Goal: Task Accomplishment & Management: Manage account settings

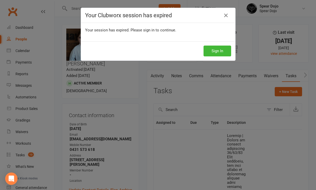
select select "started"
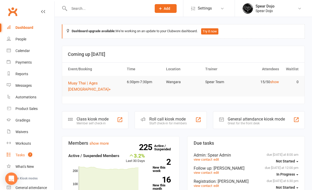
click at [19, 156] on div "Tasks" at bounding box center [19, 155] width 9 height 4
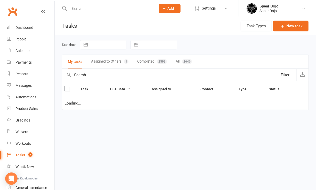
select select "started"
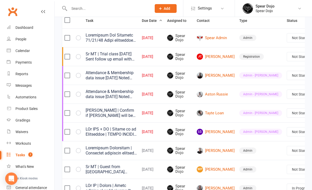
scroll to position [0, 10]
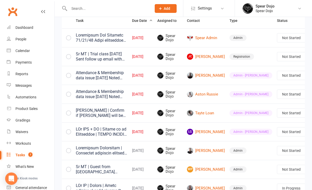
click at [275, 151] on link "Edit" at bounding box center [272, 151] width 51 height 10
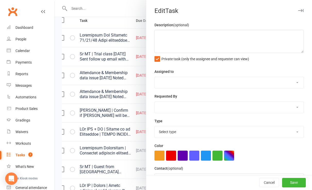
type textarea "LOr IPS + DO | Sitame co ad Elitseddoe | TEMPO INCIDI 37/61/40 Utlabore. E dolo…"
select select "43986"
type input "[DATE]"
type input "8:00pm"
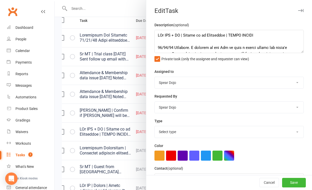
select select "21602"
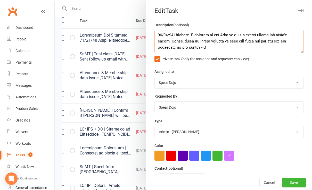
scroll to position [10, 0]
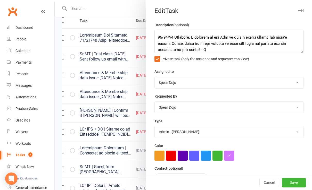
click at [114, 89] on div at bounding box center [183, 95] width 257 height 190
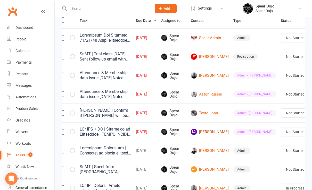
click at [205, 132] on link "LG [PERSON_NAME]" at bounding box center [210, 132] width 38 height 6
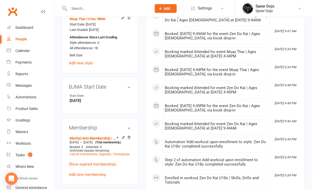
scroll to position [309, 0]
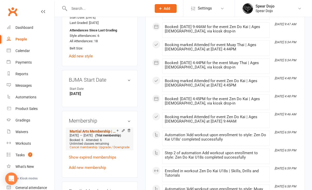
click at [101, 129] on link "Martial Arts Membership | Fortnightly Payments" at bounding box center [93, 131] width 47 height 4
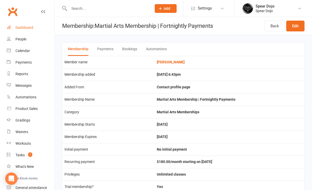
drag, startPoint x: 22, startPoint y: 29, endPoint x: 25, endPoint y: 23, distance: 6.3
click at [22, 29] on div "Dashboard" at bounding box center [24, 27] width 18 height 4
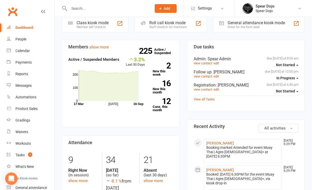
scroll to position [137, 0]
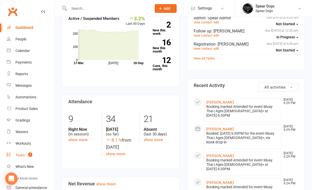
click at [17, 155] on div "Tasks" at bounding box center [19, 155] width 9 height 4
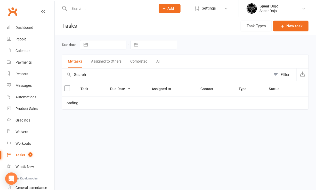
select select "started"
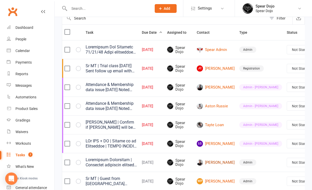
scroll to position [69, 0]
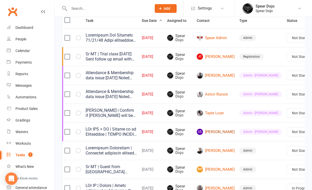
click at [212, 131] on link "LG [PERSON_NAME]" at bounding box center [216, 132] width 38 height 6
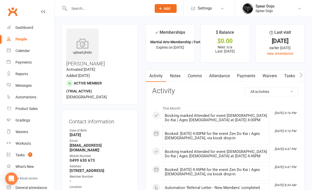
click at [239, 73] on link "Payments" at bounding box center [245, 76] width 25 height 12
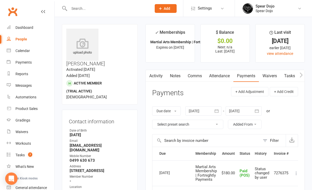
click at [292, 75] on link "Tasks" at bounding box center [289, 76] width 18 height 12
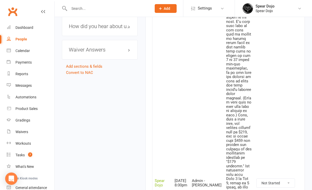
scroll to position [687, 0]
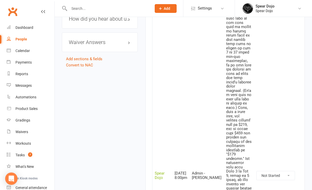
click at [301, 173] on icon "button" at bounding box center [303, 175] width 5 height 5
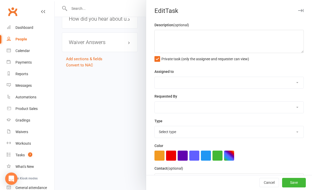
type textarea "LOr IPS + DO | Sitame co ad Elitseddoe | TEMPO INCIDI 37/61/40 Utlabore. E dolo…"
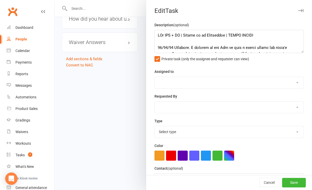
select select "43986"
type input "[DATE]"
type input "8:00pm"
select select "21602"
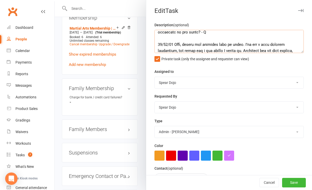
scroll to position [34, 0]
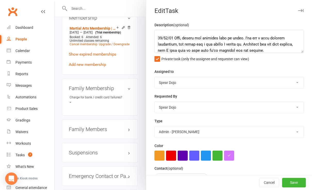
drag, startPoint x: 120, startPoint y: 116, endPoint x: 120, endPoint y: 120, distance: 4.1
click at [120, 118] on div at bounding box center [183, 95] width 257 height 190
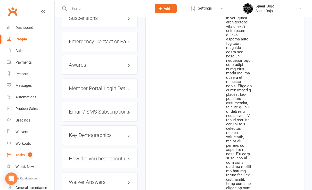
scroll to position [549, 0]
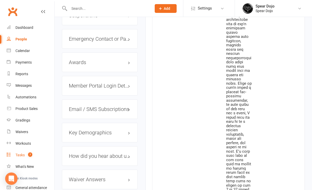
click at [18, 156] on div "Tasks" at bounding box center [19, 155] width 9 height 4
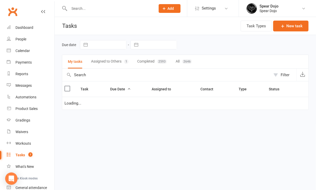
select select "started"
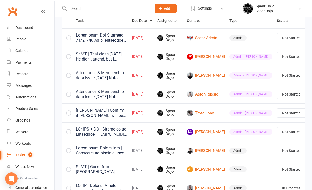
scroll to position [0, 10]
click at [274, 77] on link "Edit" at bounding box center [272, 76] width 51 height 10
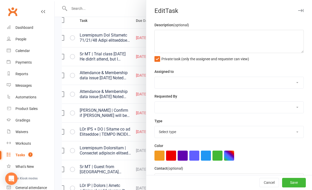
type textarea "Sr MT | Trial class [DATE] He didn’t attend, but I noticed the email mentioned …"
select select "43986"
type input "[DATE]"
type input "6:30pm"
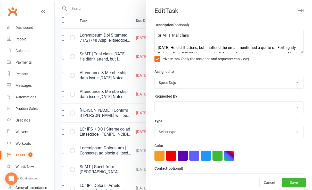
select select "21602"
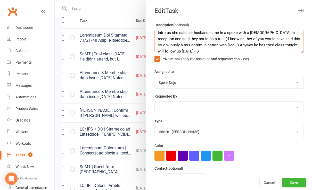
scroll to position [87, 0]
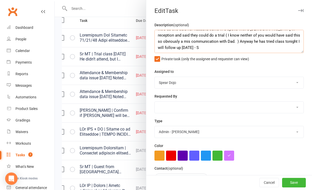
click at [176, 47] on textarea "Sr MT | Trial class [DATE] He didn’t attend, but I noticed the email mentioned …" at bounding box center [228, 41] width 149 height 23
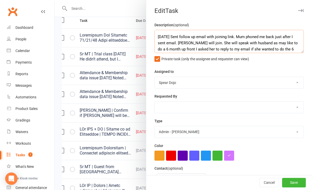
scroll to position [52, 0]
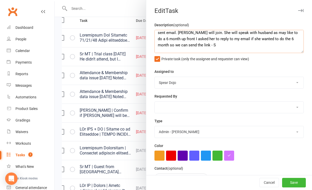
click at [157, 50] on textarea "Sr MT | Trial class [DATE] He didn’t attend, but I noticed the email mentioned …" at bounding box center [228, 41] width 149 height 23
drag, startPoint x: 118, startPoint y: 85, endPoint x: 115, endPoint y: 91, distance: 6.6
click at [117, 85] on div at bounding box center [183, 95] width 257 height 190
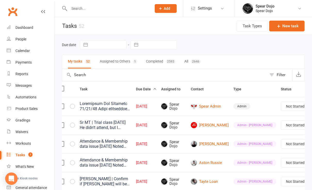
scroll to position [0, 10]
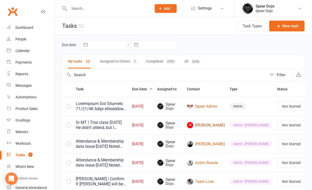
click at [199, 125] on link "[PERSON_NAME]" at bounding box center [206, 125] width 38 height 6
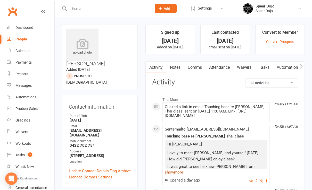
click at [174, 173] on link "show more" at bounding box center [216, 172] width 103 height 7
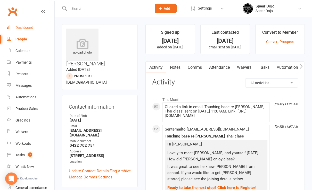
click at [27, 31] on link "Dashboard" at bounding box center [31, 28] width 48 height 12
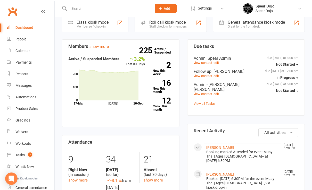
scroll to position [137, 0]
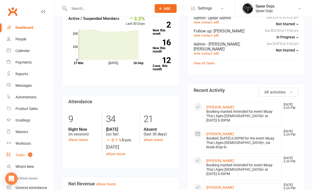
click at [20, 154] on div "Tasks" at bounding box center [19, 155] width 9 height 4
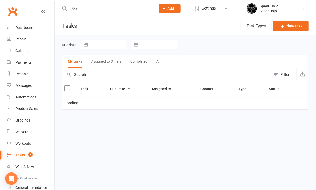
select select "started"
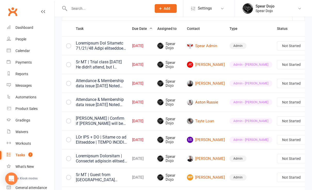
scroll to position [69, 0]
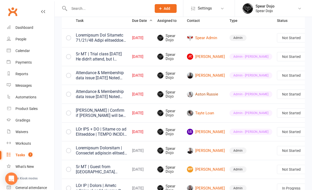
click at [201, 95] on link "Aston Russie" at bounding box center [206, 94] width 38 height 6
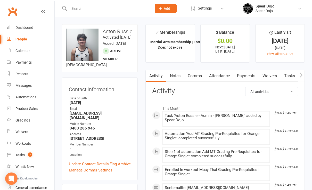
click at [294, 75] on link "Tasks" at bounding box center [289, 76] width 18 height 12
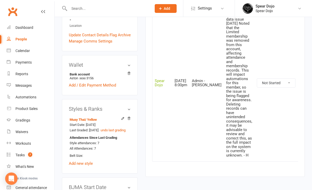
scroll to position [137, 0]
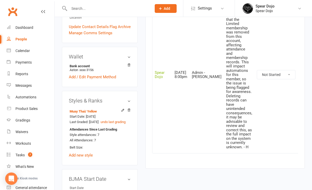
click at [302, 75] on icon "button" at bounding box center [304, 74] width 5 height 5
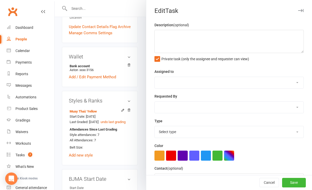
type textarea "Attendance & Membership data issue [DATE] Noted that the Limited membership was…"
select select "43986"
type input "[DATE]"
type input "8:00pm"
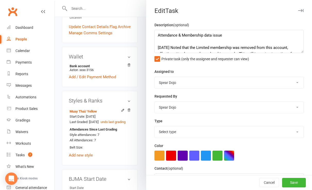
select select "21602"
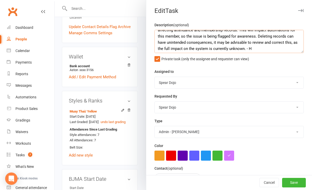
scroll to position [25, 0]
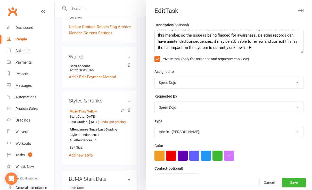
click at [114, 166] on div at bounding box center [183, 95] width 257 height 190
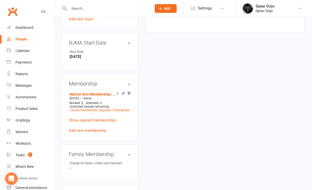
scroll to position [275, 0]
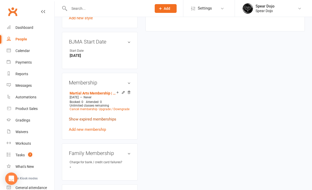
click at [101, 122] on link "Show expired memberships" at bounding box center [92, 119] width 47 height 5
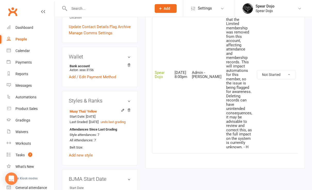
scroll to position [0, 0]
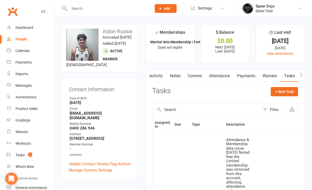
click at [227, 74] on link "Attendance" at bounding box center [219, 76] width 28 height 12
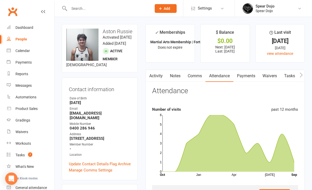
click at [271, 75] on link "Waivers" at bounding box center [270, 76] width 22 height 12
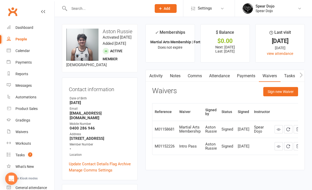
click at [245, 75] on link "Payments" at bounding box center [245, 76] width 25 height 12
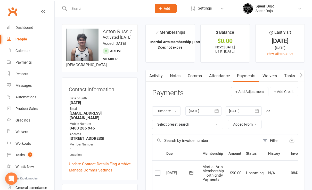
click at [272, 76] on link "Waivers" at bounding box center [270, 76] width 22 height 12
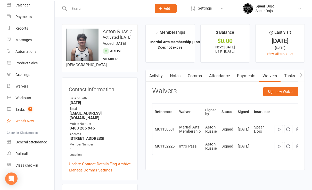
scroll to position [46, 0]
click at [20, 109] on div "Tasks" at bounding box center [19, 109] width 9 height 4
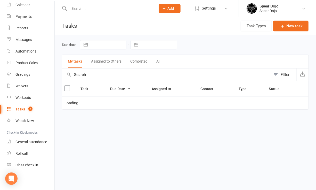
select select "started"
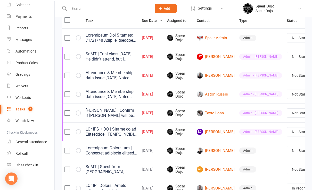
scroll to position [0, 10]
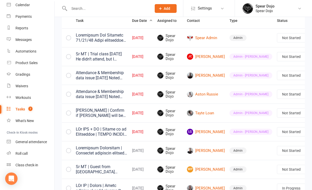
click at [264, 76] on link "Edit" at bounding box center [272, 76] width 51 height 10
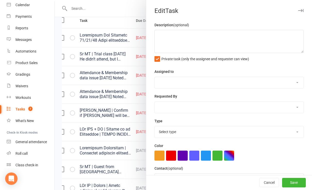
type textarea "Sr MT | Trial class [DATE] He didn’t attend, but I noticed the email mentioned …"
select select "43986"
select select "21602"
type input "[DATE]"
type input "6:30pm"
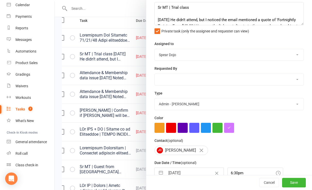
scroll to position [53, 0]
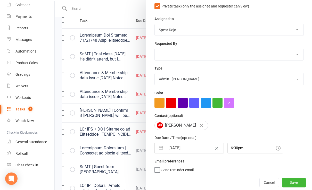
click at [122, 157] on div at bounding box center [183, 95] width 257 height 190
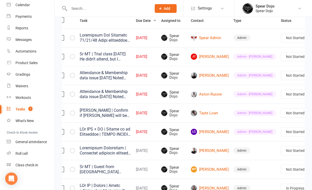
click at [250, 173] on td "Admin" at bounding box center [254, 169] width 47 height 19
click at [275, 149] on link "Edit" at bounding box center [276, 151] width 51 height 10
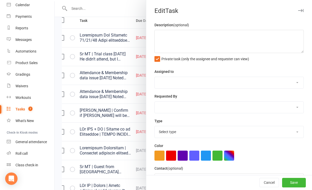
type textarea "LOr IPS + DO | Sitame co ad Elitseddoe | TEMPO INCIDI 37/61/40 Utlabore. E dolo…"
select select "43986"
select select "21602"
type input "[DATE]"
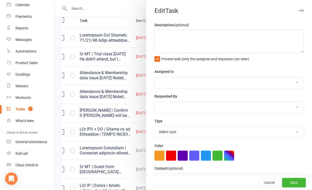
type input "8:00pm"
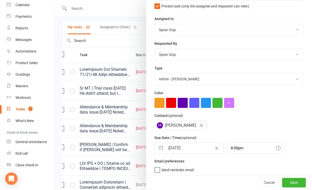
click at [114, 145] on div at bounding box center [183, 95] width 257 height 190
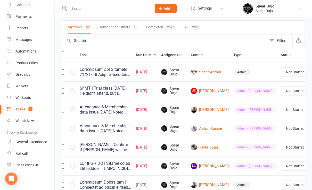
click at [203, 164] on link "LG [PERSON_NAME]" at bounding box center [210, 166] width 38 height 6
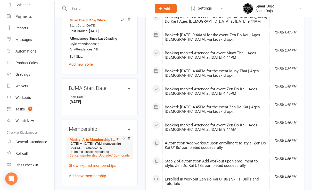
scroll to position [309, 0]
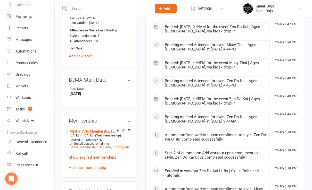
click at [98, 155] on link "Show expired memberships" at bounding box center [92, 157] width 47 height 5
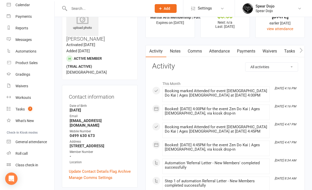
scroll to position [0, 0]
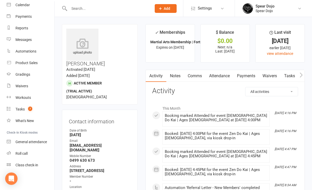
click at [215, 74] on link "Attendance" at bounding box center [219, 76] width 28 height 12
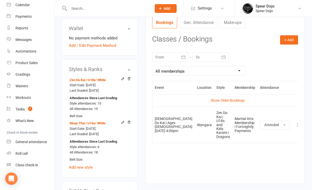
scroll to position [206, 0]
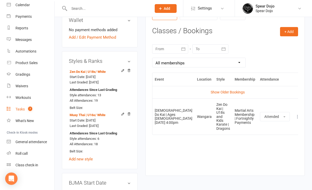
click at [18, 111] on div "Tasks" at bounding box center [19, 109] width 9 height 4
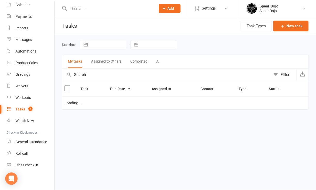
select select "started"
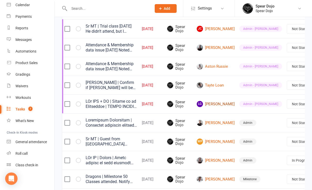
scroll to position [103, 0]
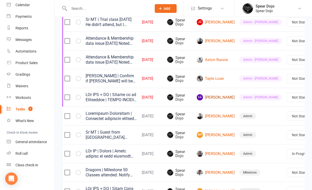
click at [211, 97] on link "LG [PERSON_NAME]" at bounding box center [216, 97] width 38 height 6
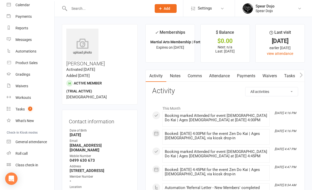
click at [285, 74] on link "Tasks" at bounding box center [289, 76] width 18 height 12
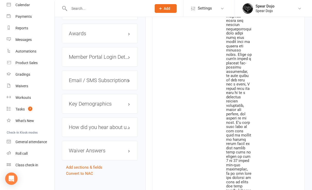
scroll to position [652, 0]
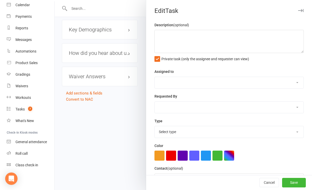
type textarea "LOr IPS + DO | Sitame co ad Elitseddoe | TEMPO INCIDI 37/61/40 Utlabore. E dolo…"
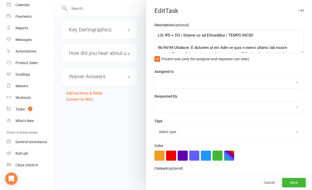
select select "43986"
type input "[DATE]"
type input "8:00pm"
select select "21602"
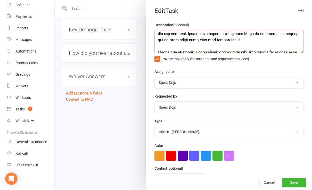
scroll to position [227, 0]
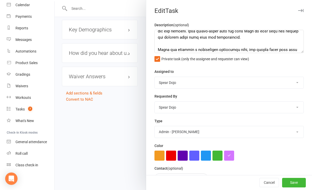
click at [123, 100] on div at bounding box center [183, 95] width 257 height 190
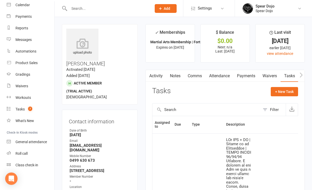
scroll to position [0, 0]
click at [266, 74] on link "Waivers" at bounding box center [270, 76] width 22 height 12
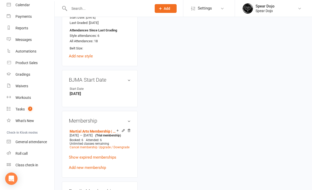
scroll to position [343, 0]
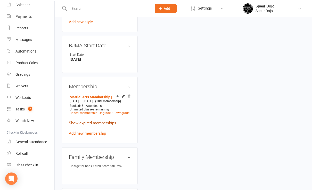
click at [104, 121] on link "Show expired memberships" at bounding box center [92, 123] width 47 height 5
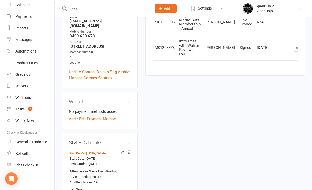
scroll to position [34, 0]
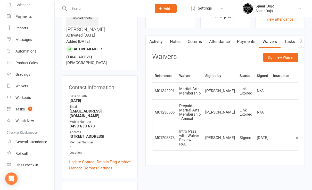
click at [248, 40] on link "Payments" at bounding box center [245, 42] width 25 height 12
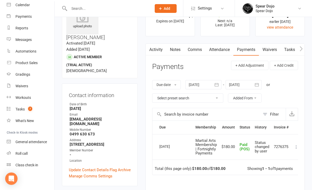
scroll to position [34, 0]
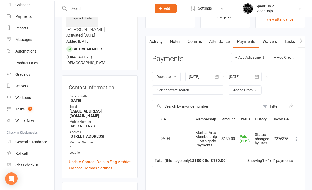
click at [288, 41] on link "Tasks" at bounding box center [289, 42] width 18 height 12
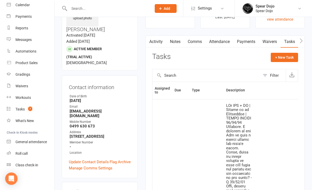
click at [243, 42] on link "Payments" at bounding box center [245, 42] width 25 height 12
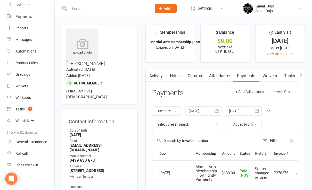
click at [292, 75] on link "Tasks" at bounding box center [289, 76] width 18 height 12
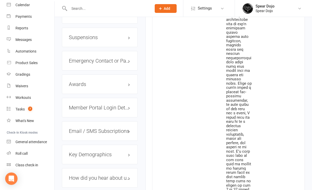
scroll to position [721, 0]
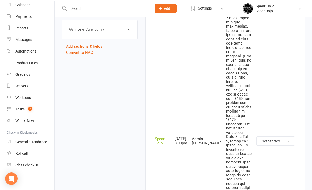
click at [301, 139] on icon "button" at bounding box center [303, 141] width 5 height 5
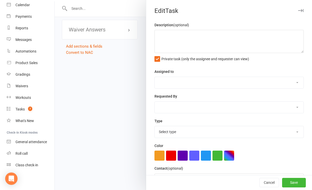
type textarea "LOr IPS + DO | Sitame co ad Elitseddoe | TEMPO INCIDI 37/61/40 Utlabore. E dolo…"
select select "43986"
type input "[DATE]"
type input "8:00pm"
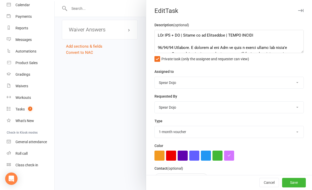
select select "21602"
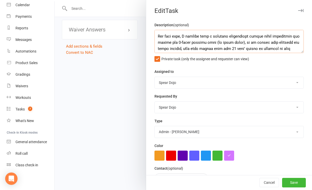
scroll to position [103, 0]
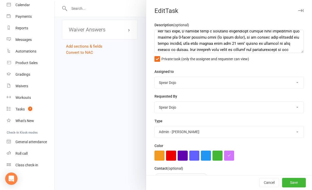
click at [97, 97] on div at bounding box center [183, 95] width 257 height 190
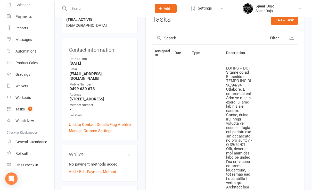
scroll to position [0, 0]
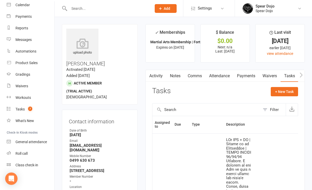
click at [266, 75] on link "Waivers" at bounding box center [270, 76] width 22 height 12
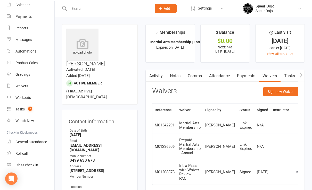
click at [287, 76] on link "Tasks" at bounding box center [289, 76] width 18 height 12
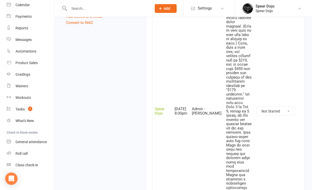
scroll to position [687, 0]
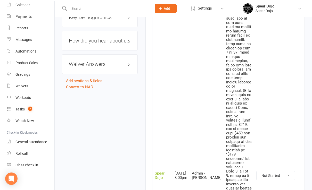
click at [301, 173] on icon "button" at bounding box center [303, 175] width 5 height 5
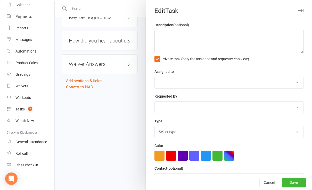
type textarea "LOr IPS + DO | Sitame co ad Elitseddoe | TEMPO INCIDI 37/61/40 Utlabore. E dolo…"
select select "43986"
type input "[DATE]"
type input "8:00pm"
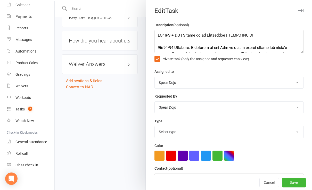
select select "21602"
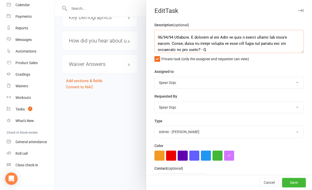
scroll to position [0, 0]
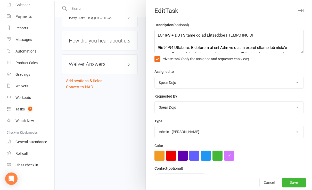
click at [112, 140] on div at bounding box center [183, 95] width 257 height 190
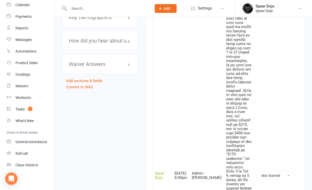
scroll to position [652, 0]
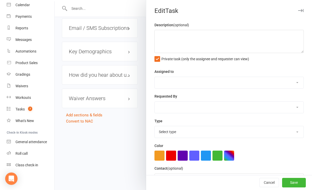
type textarea "LOr IPS + DO | Sitame co ad Elitseddoe | TEMPO INCIDI 37/61/40 Utlabore. E dolo…"
select select "43986"
type input "[DATE]"
type input "8:00pm"
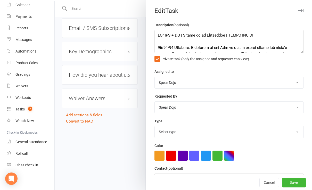
select select "21602"
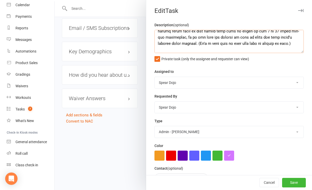
scroll to position [185, 0]
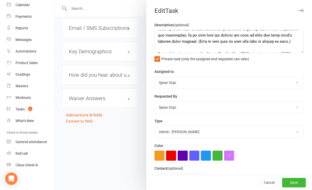
click at [113, 116] on div at bounding box center [183, 95] width 257 height 190
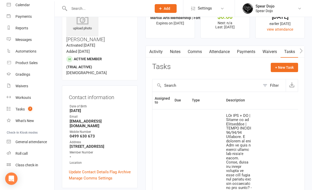
scroll to position [0, 0]
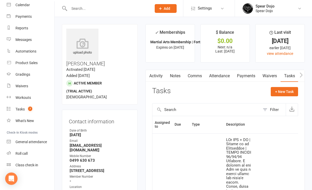
click at [273, 75] on link "Waivers" at bounding box center [270, 76] width 22 height 12
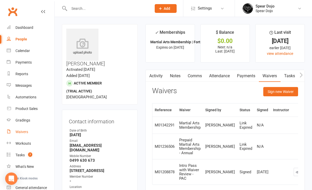
click at [25, 131] on div "Waivers" at bounding box center [21, 132] width 13 height 4
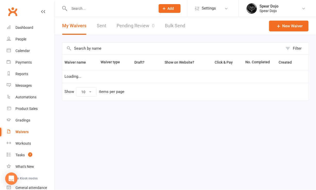
select select "100"
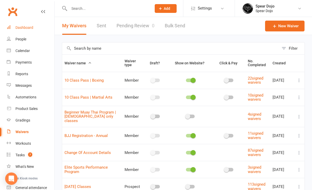
click at [26, 27] on div "Dashboard" at bounding box center [24, 27] width 18 height 4
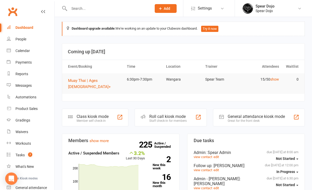
scroll to position [34, 0]
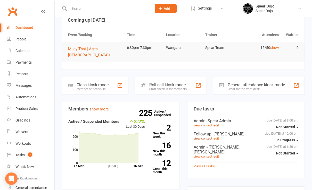
click at [205, 137] on link "view contact" at bounding box center [202, 139] width 19 height 4
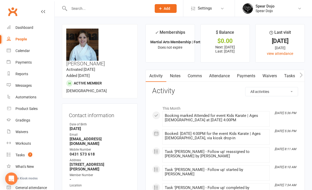
click at [274, 75] on link "Waivers" at bounding box center [270, 76] width 22 height 12
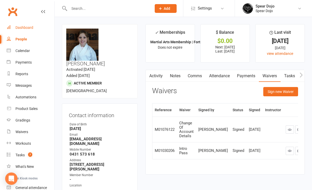
click at [30, 28] on div "Dashboard" at bounding box center [24, 27] width 18 height 4
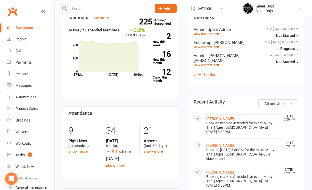
scroll to position [103, 0]
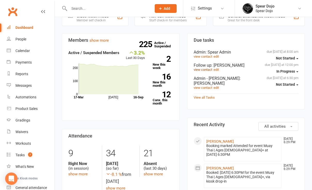
click at [203, 68] on link "view contact" at bounding box center [202, 70] width 19 height 4
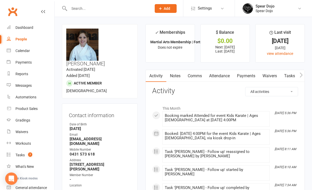
click at [273, 76] on link "Waivers" at bounding box center [270, 76] width 22 height 12
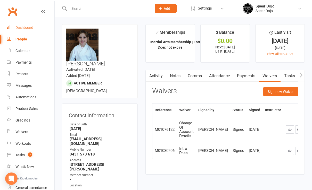
click at [25, 27] on div "Dashboard" at bounding box center [24, 27] width 18 height 4
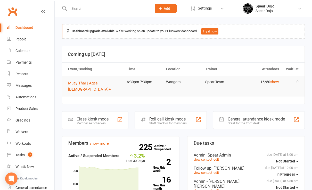
click at [28, 27] on div "Dashboard" at bounding box center [24, 27] width 18 height 4
click at [17, 153] on div "Tasks" at bounding box center [19, 155] width 9 height 4
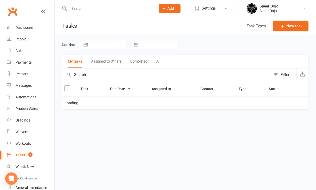
select select "started"
